Goal: Navigation & Orientation: Find specific page/section

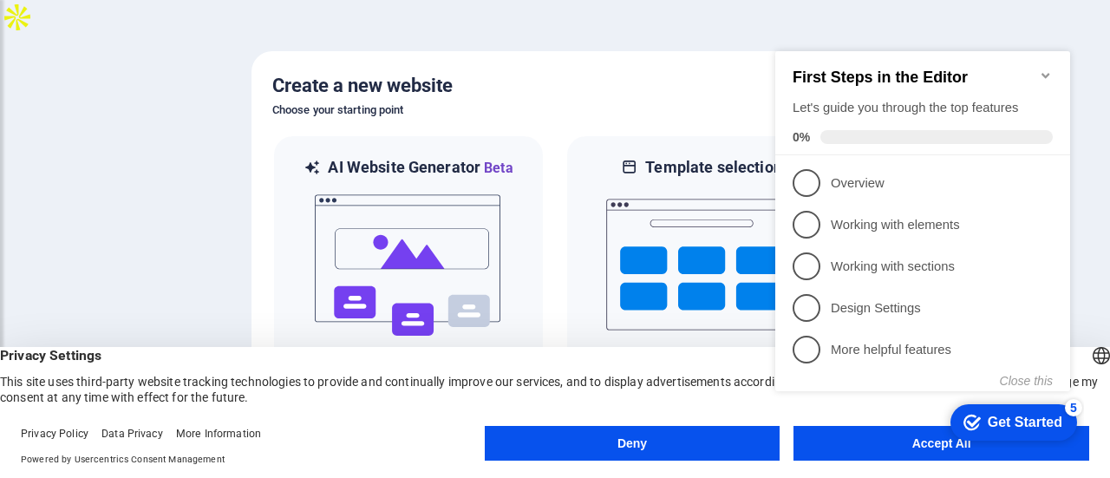
click div "checkmark Get Started 5 First Steps in the Editor Let's guide you through the t…"
click at [911, 454] on button "Accept All" at bounding box center [942, 443] width 296 height 35
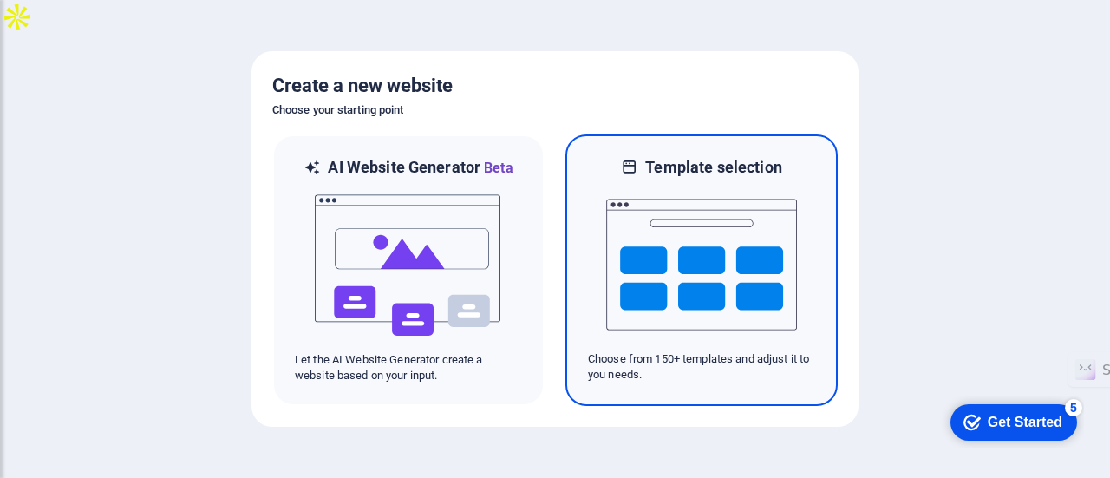
click at [652, 265] on img at bounding box center [701, 265] width 191 height 174
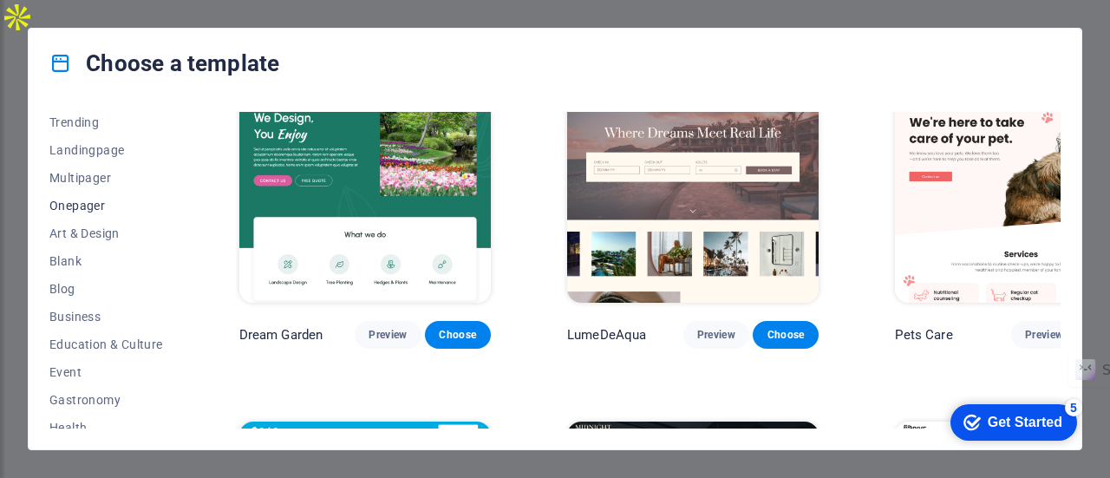
scroll to position [174, 0]
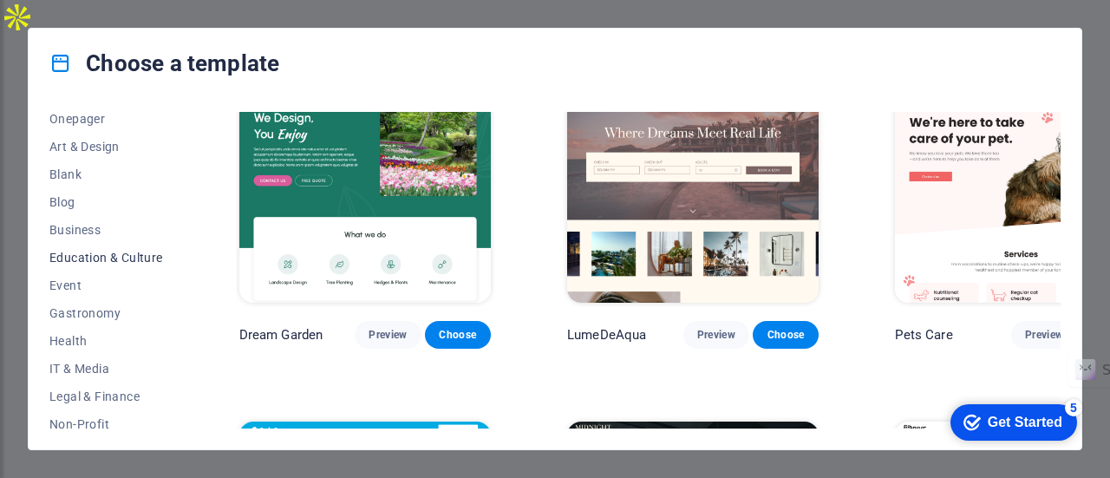
click at [119, 259] on span "Education & Culture" at bounding box center [106, 258] width 114 height 14
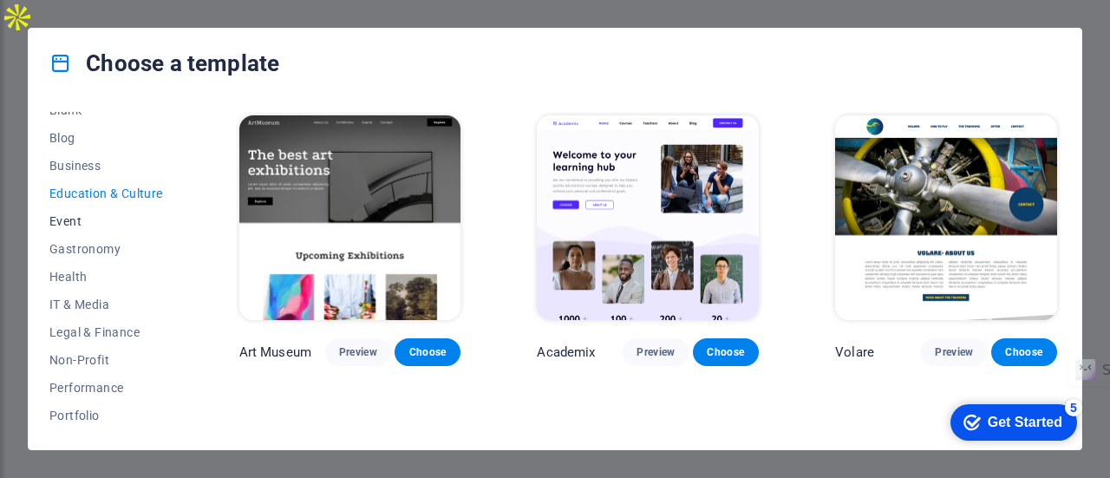
scroll to position [260, 0]
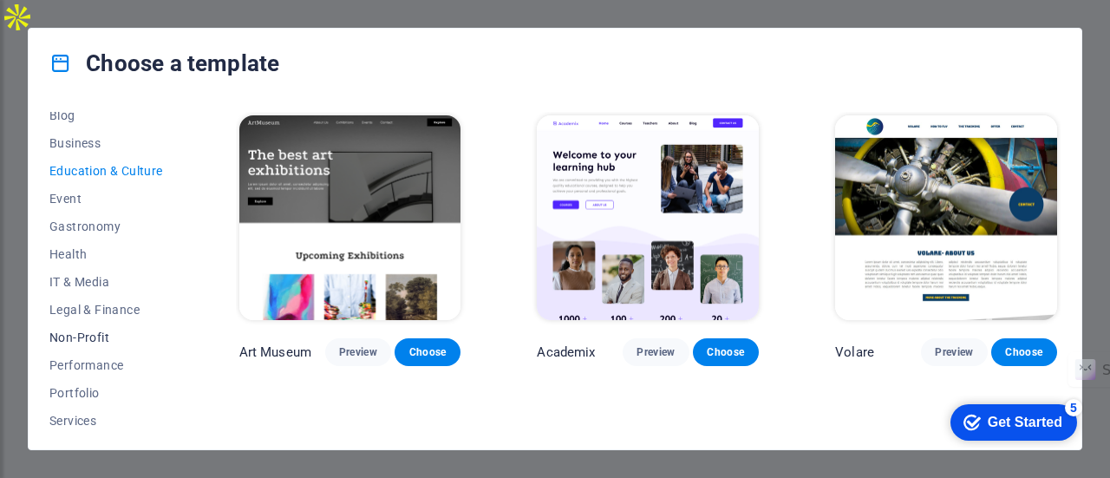
click at [85, 337] on span "Non-Profit" at bounding box center [106, 338] width 114 height 14
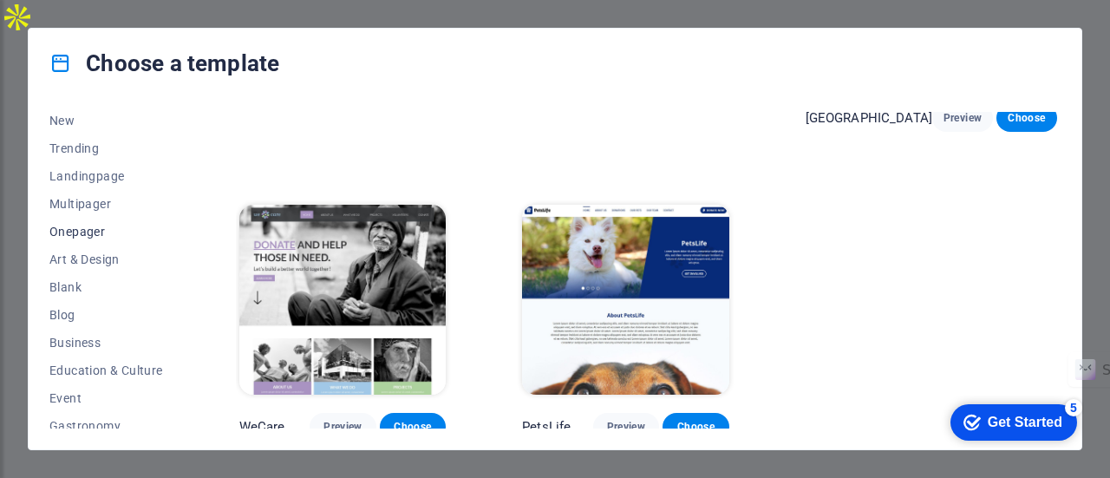
scroll to position [0, 0]
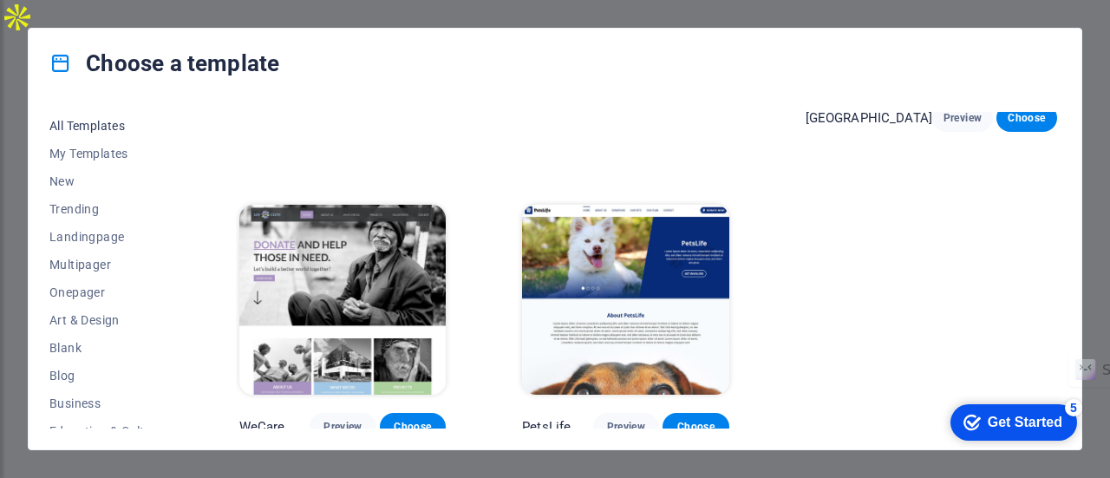
click at [96, 124] on span "All Templates" at bounding box center [106, 126] width 114 height 14
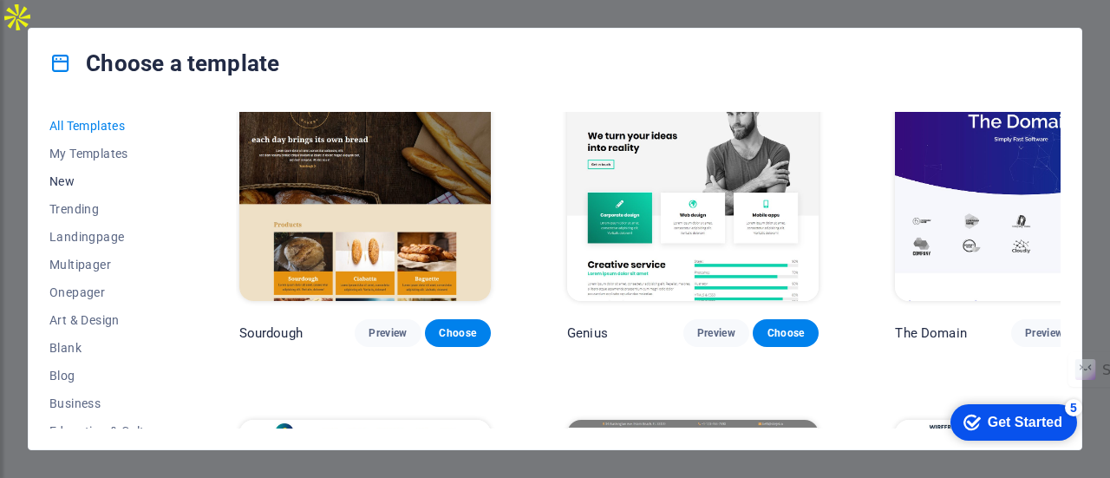
click at [78, 176] on span "New" at bounding box center [106, 181] width 114 height 14
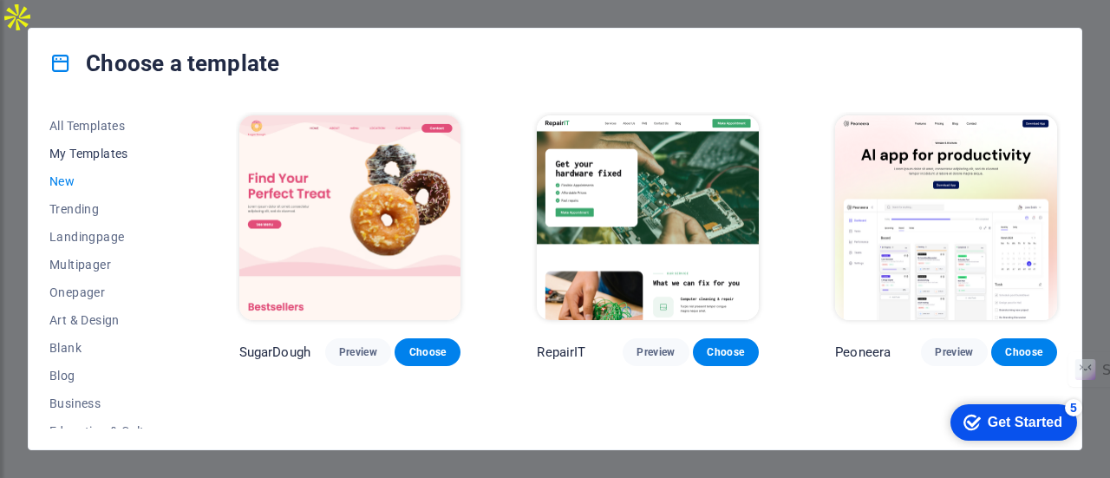
click at [77, 150] on span "My Templates" at bounding box center [106, 154] width 114 height 14
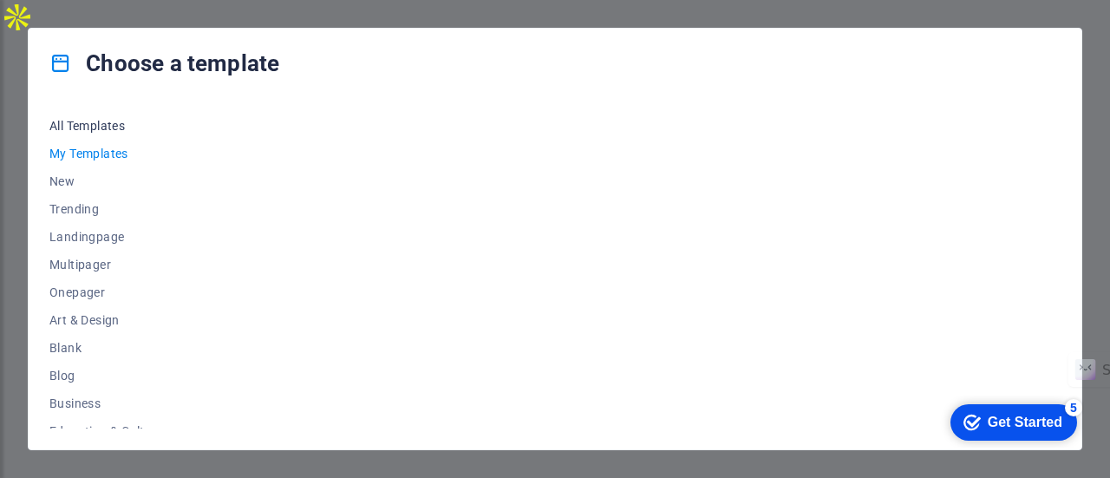
click at [95, 128] on span "All Templates" at bounding box center [106, 126] width 114 height 14
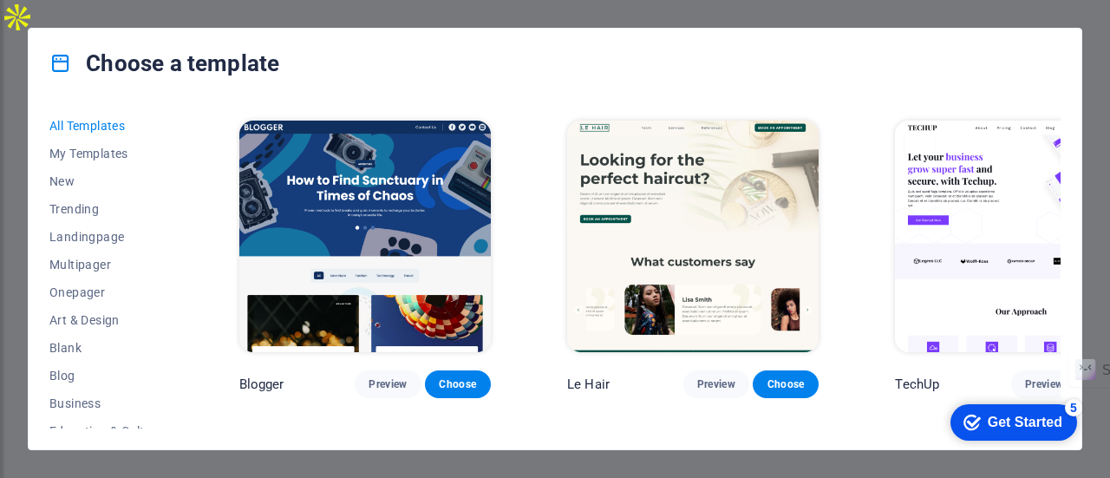
scroll to position [5639, 0]
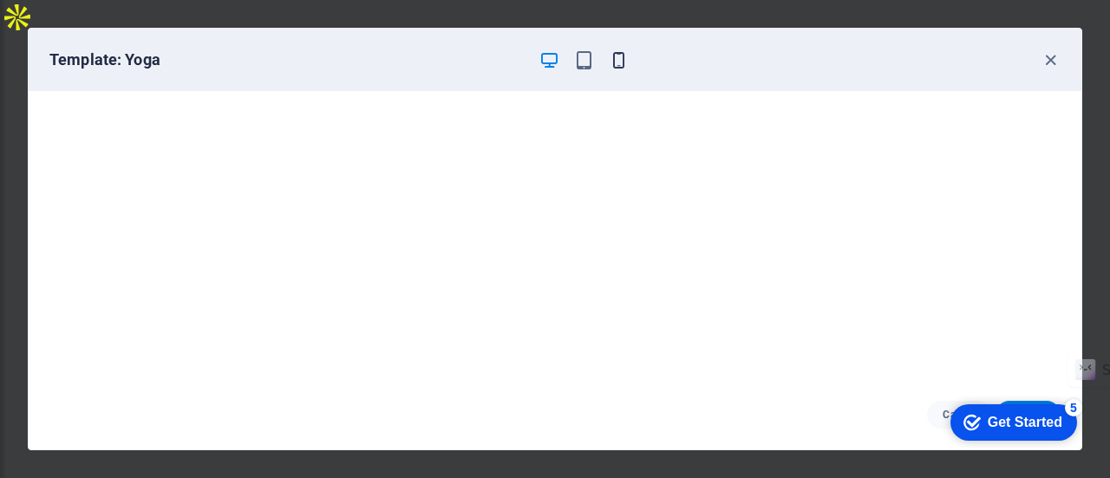
click at [620, 62] on icon "button" at bounding box center [619, 60] width 20 height 20
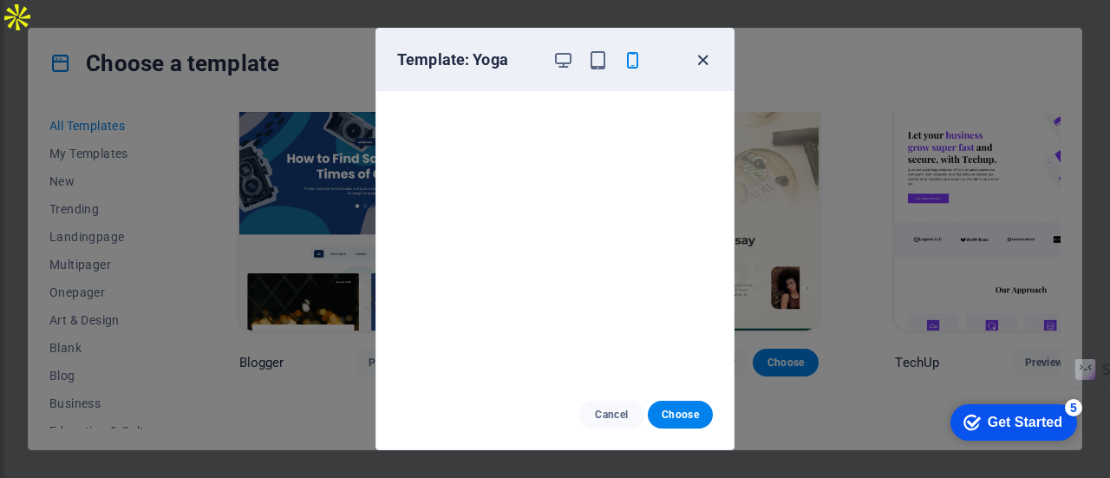
click at [708, 60] on icon "button" at bounding box center [703, 60] width 20 height 20
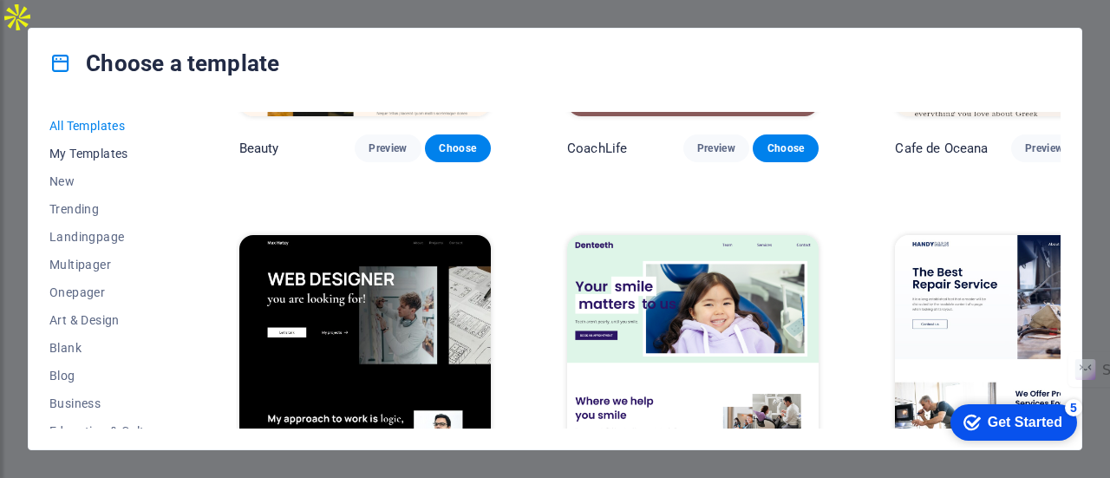
scroll to position [5118, 0]
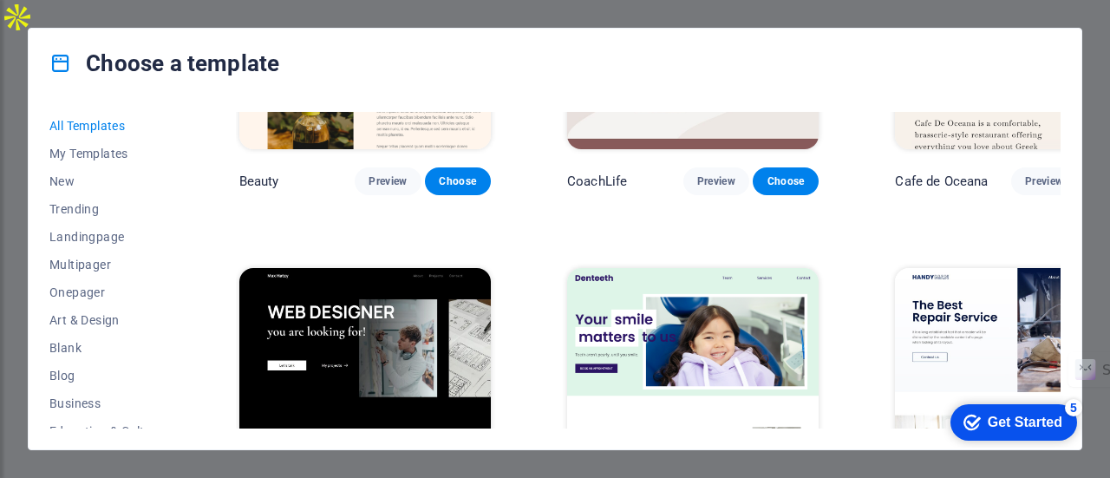
click at [288, 16] on div "Choose a template All Templates My Templates New Trending Landingpage Multipage…" at bounding box center [555, 239] width 1110 height 478
